Goal: Task Accomplishment & Management: Use online tool/utility

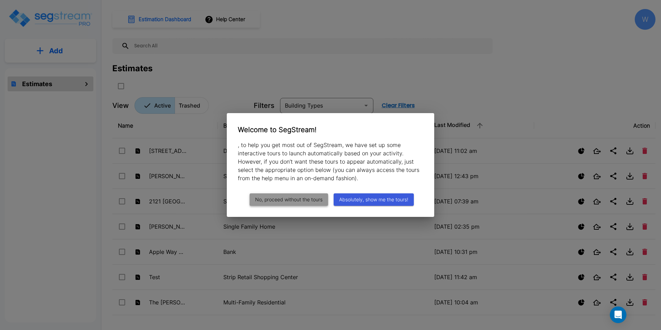
click at [288, 197] on button "No, proceed without the tours" at bounding box center [289, 199] width 78 height 13
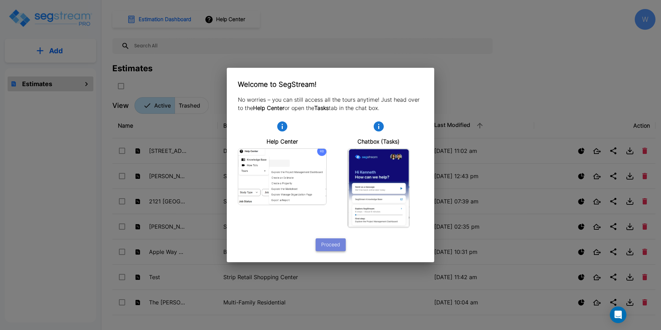
click at [337, 242] on button "Proceed" at bounding box center [331, 244] width 30 height 13
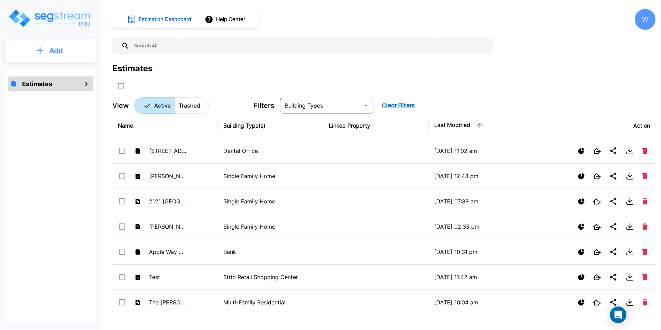
click at [43, 49] on icon "mailbox folders" at bounding box center [40, 50] width 7 height 7
click at [45, 68] on p "Add Estimate" at bounding box center [54, 70] width 35 height 8
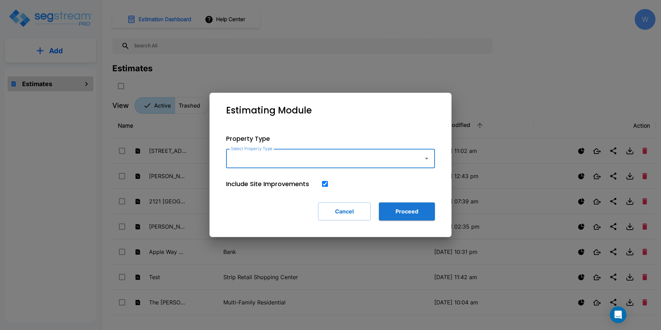
click at [429, 160] on icon "button" at bounding box center [427, 158] width 8 height 8
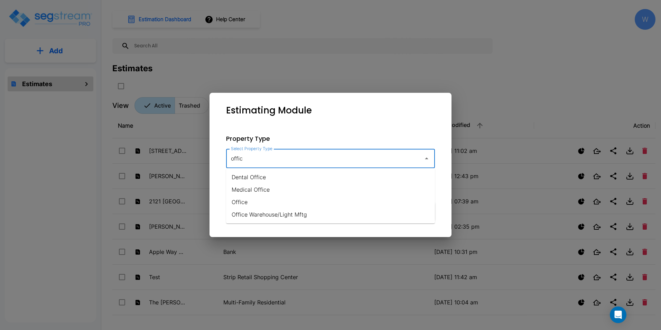
click at [262, 201] on li "Office" at bounding box center [330, 202] width 209 height 12
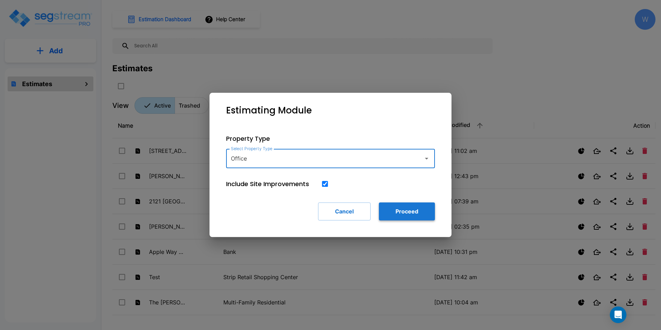
type input "Office"
click at [389, 209] on button "Proceed" at bounding box center [407, 211] width 56 height 18
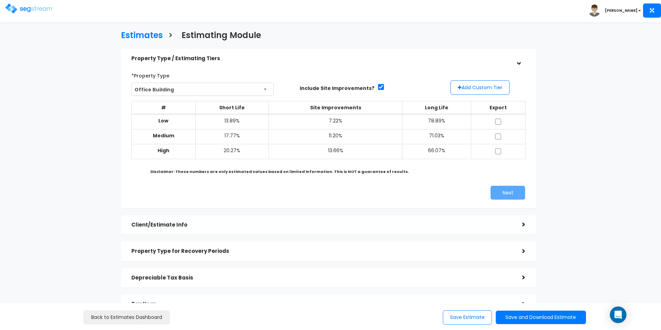
click at [174, 137] on b "Medium" at bounding box center [163, 135] width 21 height 7
click at [499, 135] on input "checkbox" at bounding box center [498, 136] width 7 height 6
checkbox input "true"
click at [503, 193] on button "Next" at bounding box center [508, 193] width 35 height 14
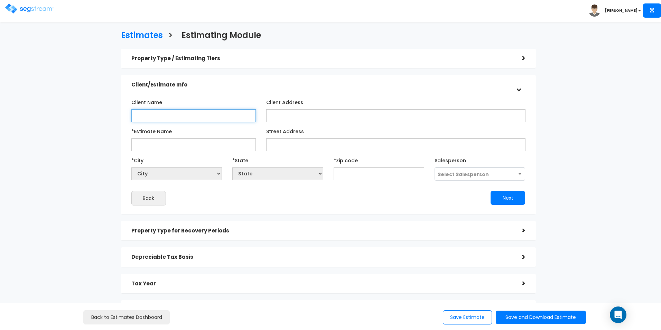
click at [173, 116] on input "Client Name" at bounding box center [193, 115] width 124 height 13
type input "test"
click at [320, 116] on input "Client Address" at bounding box center [395, 115] width 259 height 13
type input "test"
click at [185, 143] on input "*Estimate Name" at bounding box center [193, 144] width 124 height 13
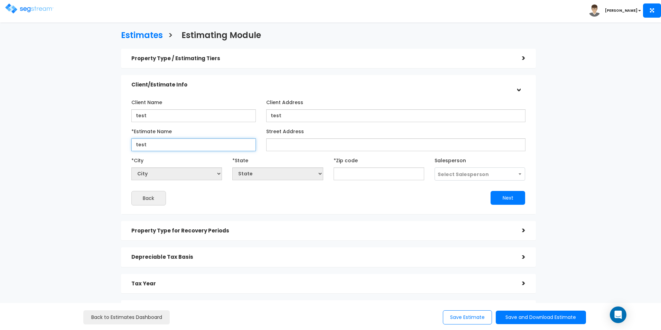
type input "test"
click at [288, 149] on input "Street Address" at bounding box center [395, 144] width 259 height 13
type input "test"
click at [368, 175] on input "text" at bounding box center [379, 173] width 91 height 13
type input "3"
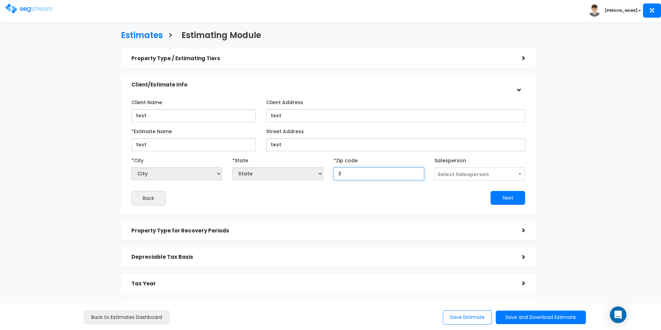
select select "GA"
type input "35"
select select "AL"
type input "35802"
click at [479, 176] on span "Select Salesperson" at bounding box center [463, 174] width 51 height 7
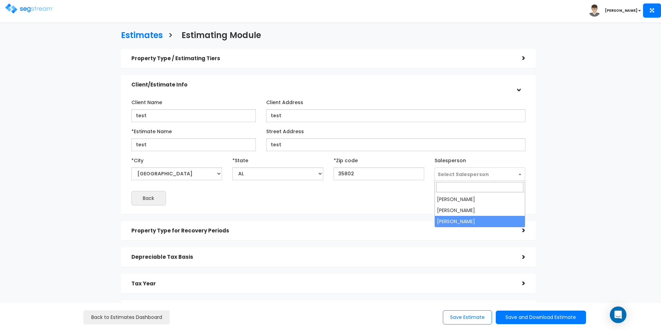
select select "262"
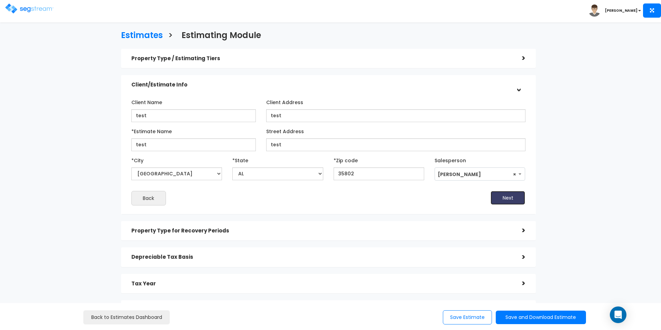
click at [502, 198] on button "Next" at bounding box center [508, 198] width 35 height 14
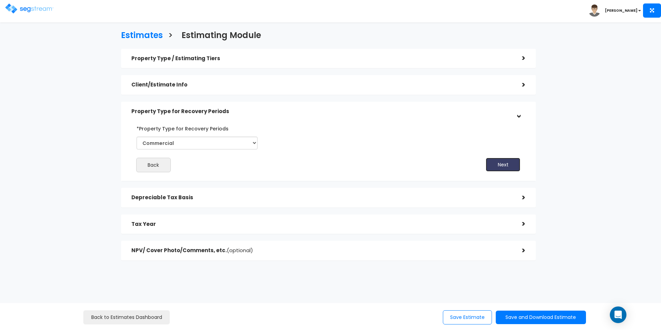
click at [492, 163] on button "Next" at bounding box center [503, 165] width 35 height 14
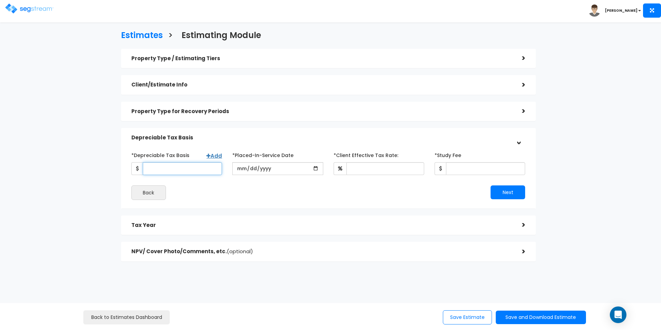
click at [194, 175] on input "*Depreciable Tax Basis" at bounding box center [182, 168] width 79 height 13
type input "1,000,000"
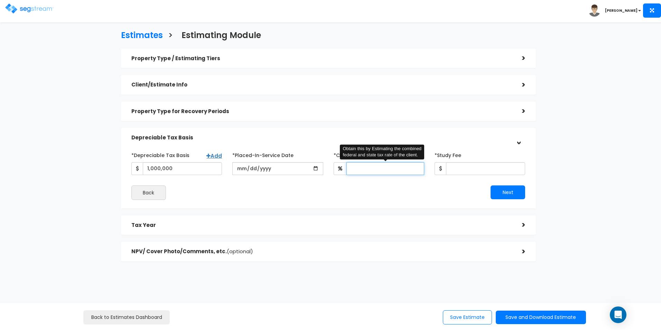
click at [381, 170] on input "*Client Effective Tax Rate:" at bounding box center [385, 168] width 78 height 13
click at [307, 173] on input "date" at bounding box center [277, 168] width 91 height 13
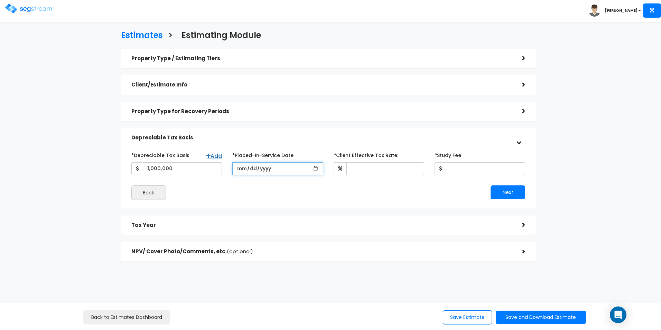
click at [314, 169] on input "date" at bounding box center [277, 168] width 91 height 13
type input "2025-09-15"
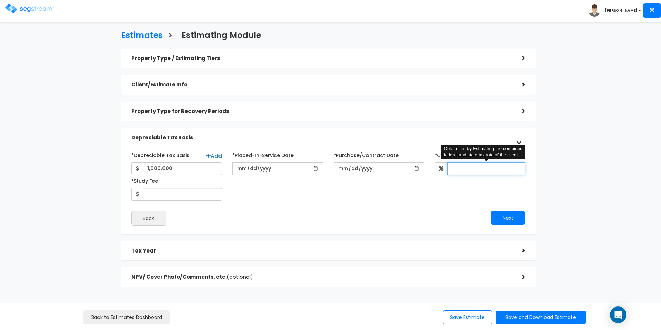
click at [462, 167] on input "*Client Effective Tax Rate:" at bounding box center [486, 168] width 78 height 13
click at [417, 169] on input "*Purchase/Contract Date" at bounding box center [379, 168] width 91 height 13
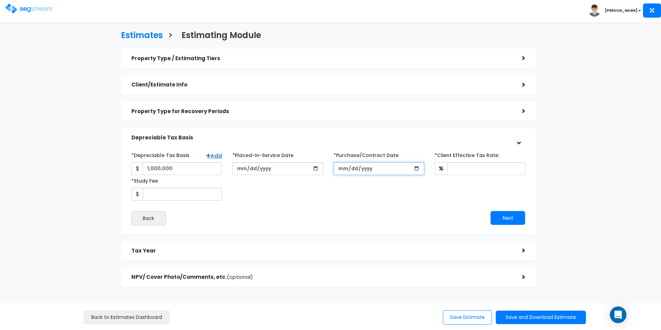
type input "2025-09-15"
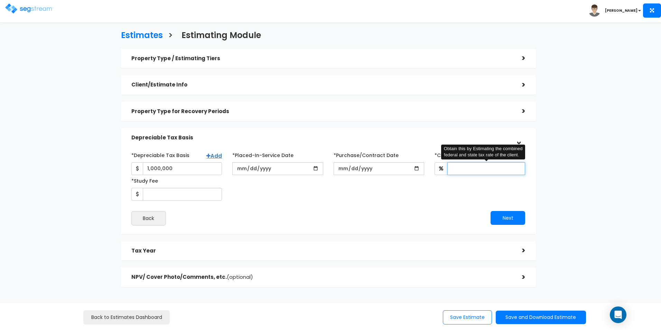
click at [469, 164] on input "*Client Effective Tax Rate:" at bounding box center [486, 168] width 78 height 13
type input "35"
click at [373, 220] on div "Next" at bounding box center [429, 218] width 202 height 14
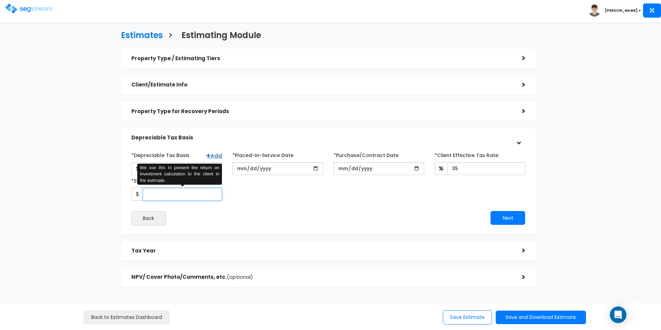
click at [198, 193] on input "*Study Fee" at bounding box center [182, 194] width 79 height 13
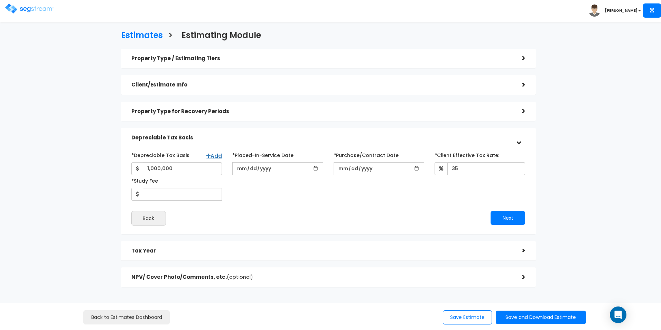
click at [329, 222] on div "Next" at bounding box center [429, 218] width 202 height 14
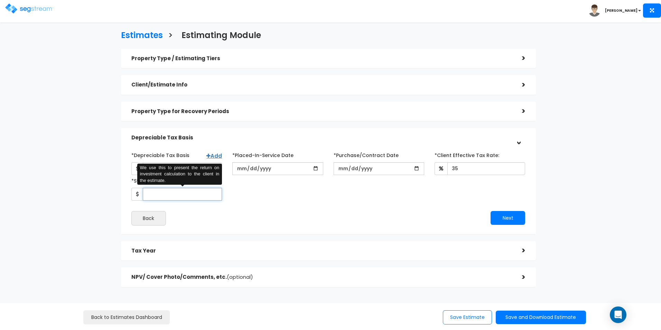
click at [185, 195] on input "*Study Fee" at bounding box center [182, 194] width 79 height 13
type input "4,000"
click at [506, 219] on button "Next" at bounding box center [508, 218] width 35 height 14
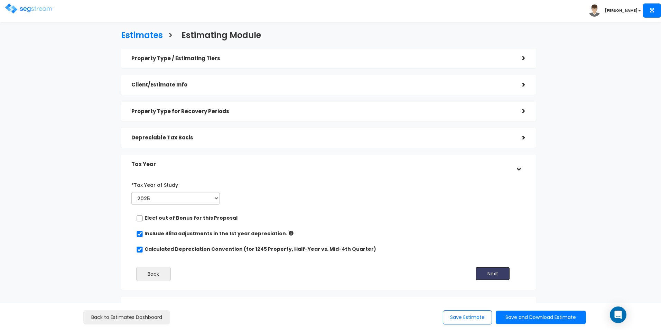
click at [494, 272] on button "Next" at bounding box center [492, 274] width 35 height 14
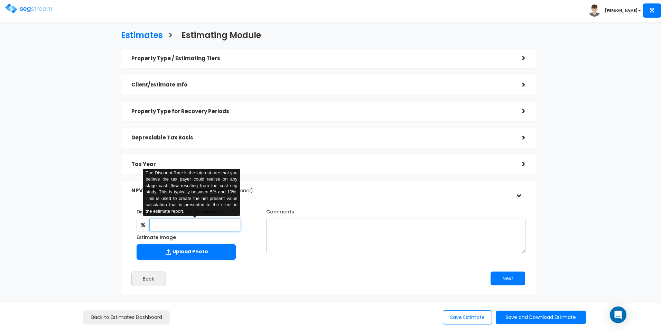
click at [165, 220] on input "text" at bounding box center [194, 225] width 91 height 13
type input "8"
click at [499, 280] on button "Next" at bounding box center [508, 278] width 35 height 14
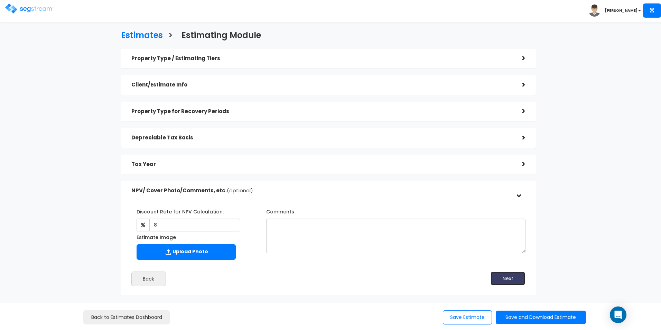
click at [516, 276] on button "Next" at bounding box center [508, 278] width 35 height 14
click at [605, 194] on div "Estimates > Estimating Module Property Type / Estimating Tiers > *Property Type…" at bounding box center [330, 196] width 661 height 333
click at [502, 318] on button "Save and Download Estimate" at bounding box center [541, 317] width 90 height 13
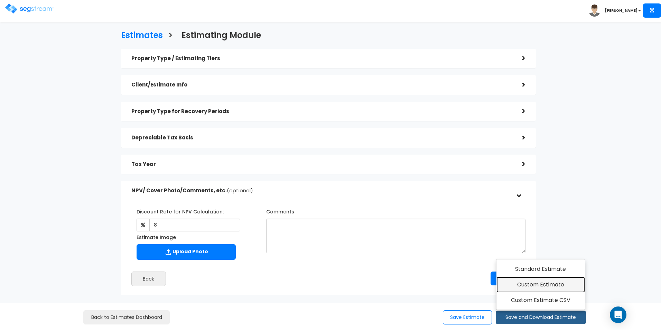
click at [543, 282] on link "Custom Estimate" at bounding box center [541, 285] width 89 height 16
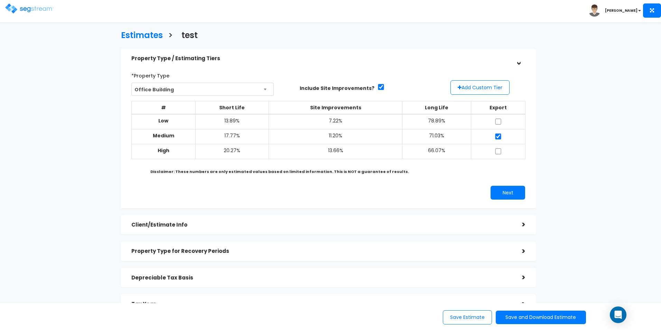
drag, startPoint x: 633, startPoint y: 149, endPoint x: 634, endPoint y: 159, distance: 10.4
click at [633, 149] on div "Estimates > test Property Type / Estimating Tiers > *Property Type Office Build…" at bounding box center [330, 219] width 661 height 379
click at [536, 314] on button "Save and Download Estimate" at bounding box center [541, 317] width 90 height 13
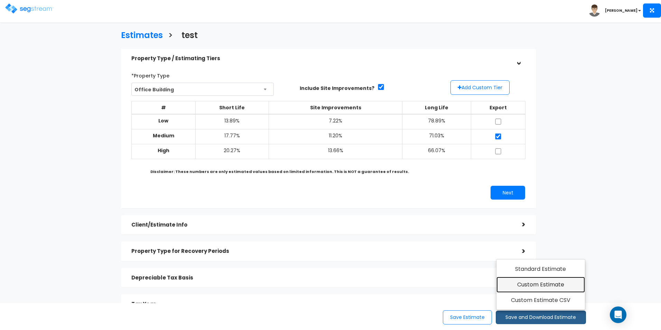
click at [541, 282] on link "Custom Estimate" at bounding box center [541, 285] width 89 height 16
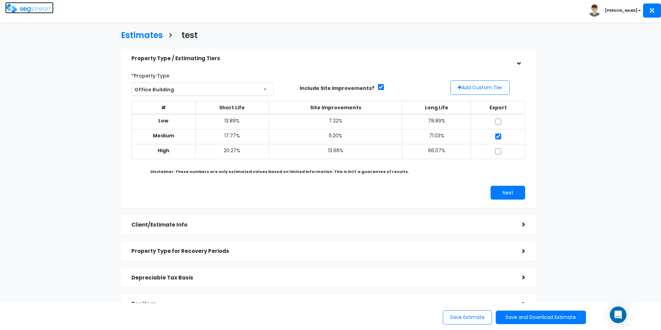
drag, startPoint x: 34, startPoint y: 13, endPoint x: 31, endPoint y: 11, distance: 3.6
click at [34, 13] on img at bounding box center [29, 8] width 48 height 10
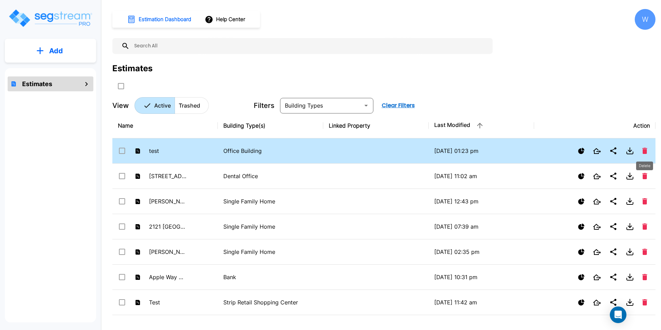
click at [645, 151] on icon "Delete" at bounding box center [644, 151] width 5 height 6
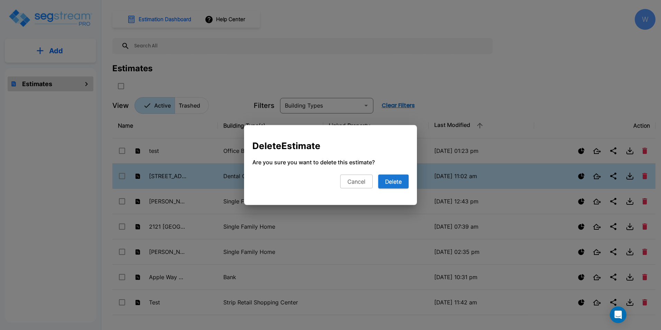
click at [394, 183] on button "Delete" at bounding box center [393, 182] width 30 height 14
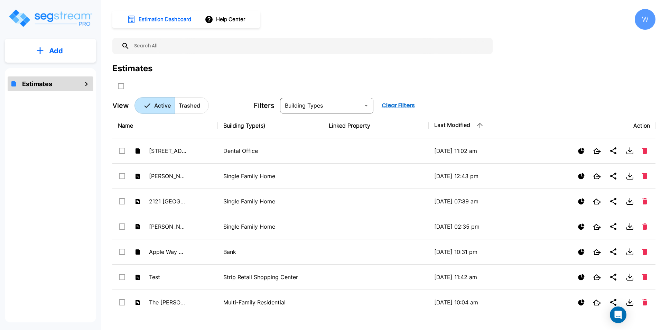
click at [342, 77] on div "Estimates" at bounding box center [383, 76] width 543 height 29
click at [232, 60] on div "Estimation Dashboard Help Center W Estimates View Active Trashed Filters ​ Clea…" at bounding box center [383, 61] width 543 height 105
